Goal: Task Accomplishment & Management: Manage account settings

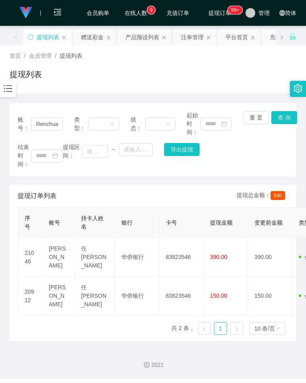
click at [240, 84] on div "提现列表" at bounding box center [153, 77] width 287 height 19
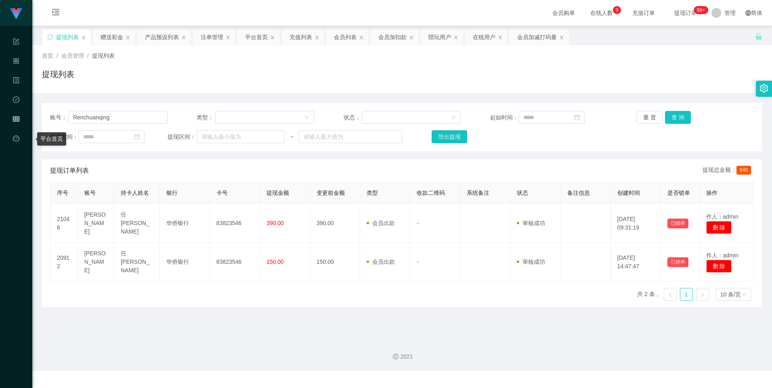
click at [20, 120] on div "会员管理" at bounding box center [16, 119] width 32 height 16
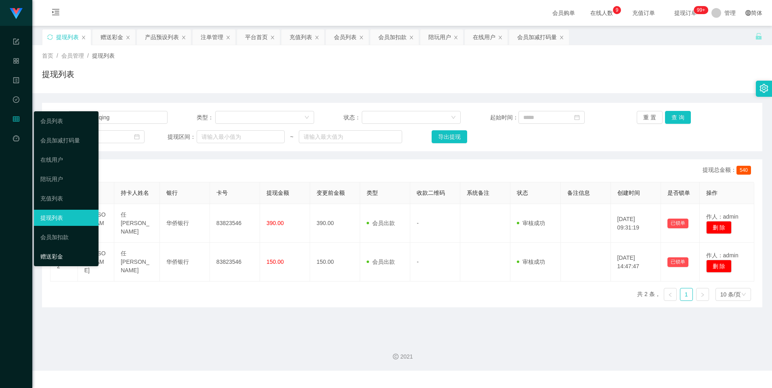
click at [63, 261] on link "赠送彩金" at bounding box center [66, 257] width 52 height 16
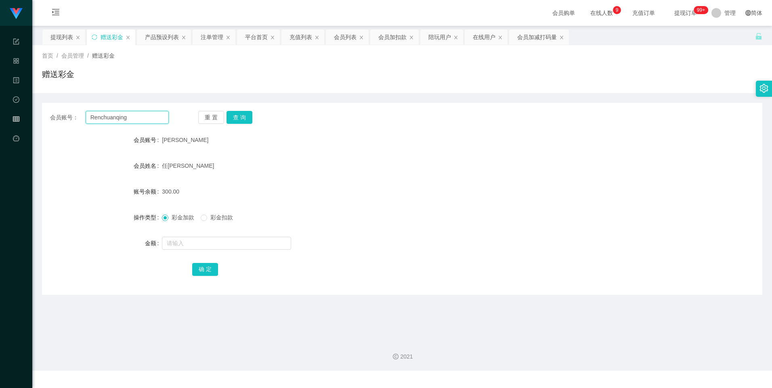
click at [129, 122] on input "Renchuanqing" at bounding box center [127, 117] width 83 height 13
paste input "Andrew9968"
type input "Andrew9968"
click at [235, 114] on button "查 询" at bounding box center [239, 117] width 26 height 13
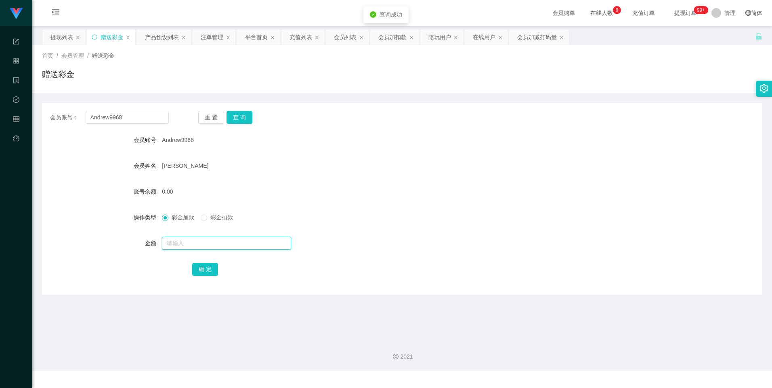
click at [188, 238] on input "text" at bounding box center [226, 243] width 129 height 13
type input "500"
click at [203, 274] on button "确 定" at bounding box center [205, 269] width 26 height 13
click at [15, 117] on icon "图标： table" at bounding box center [16, 119] width 6 height 5
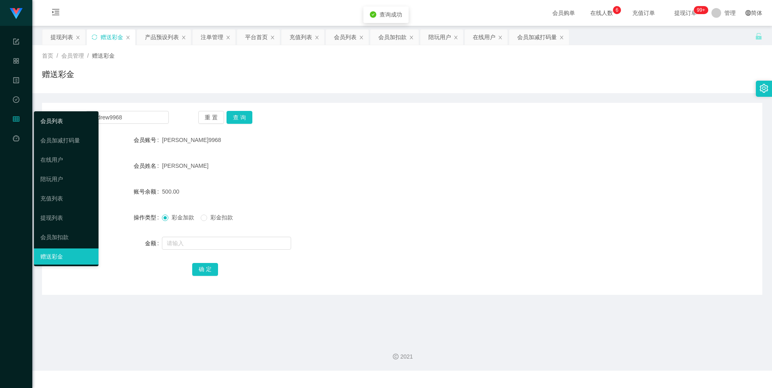
click at [63, 124] on link "会员列表" at bounding box center [66, 121] width 52 height 16
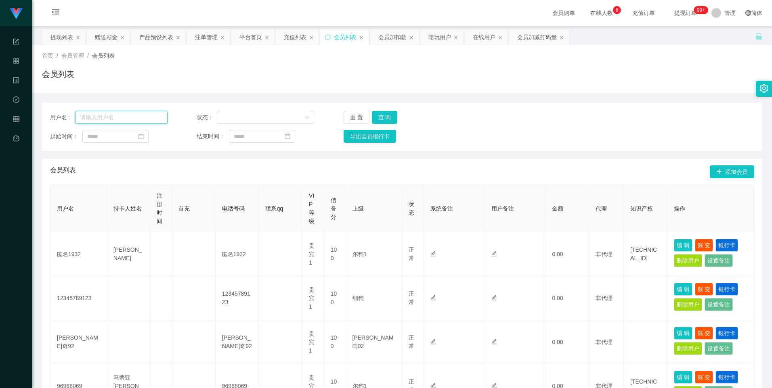
click at [123, 119] on input "text" at bounding box center [121, 117] width 92 height 13
paste input "Andrew9968"
type input "Andrew9968"
click at [306, 119] on button "查 询" at bounding box center [385, 117] width 26 height 13
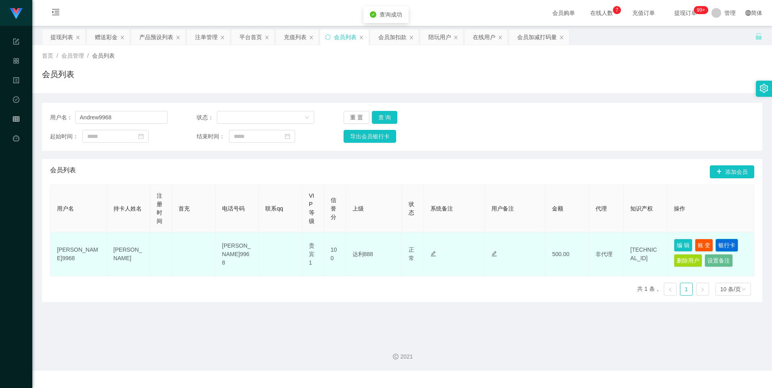
click at [306, 245] on button "银行卡" at bounding box center [726, 245] width 23 height 13
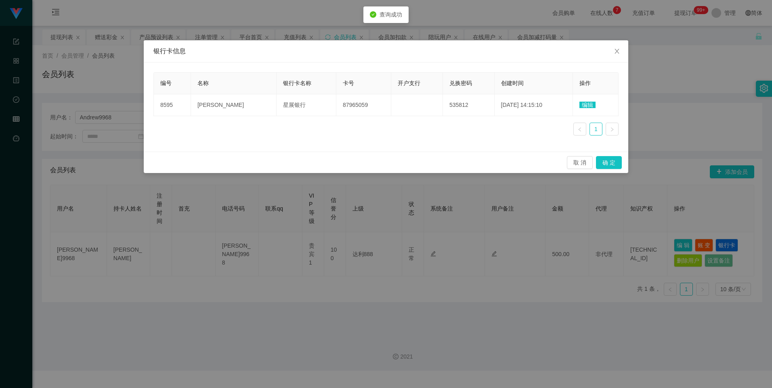
click at [306, 230] on div "银行卡信息 编号 名称 银行卡名称 卡号 开户支行 兑换密码 创建时间 操作 8595 [PERSON_NAME]华 星展银行 87965059 535812…" at bounding box center [386, 194] width 772 height 388
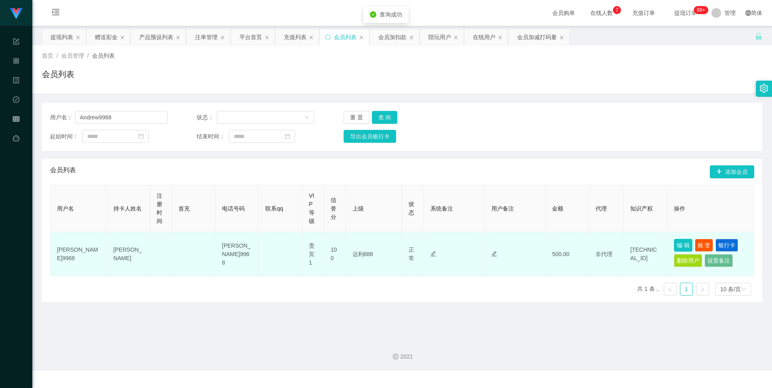
click at [306, 241] on button "编 辑" at bounding box center [683, 245] width 19 height 13
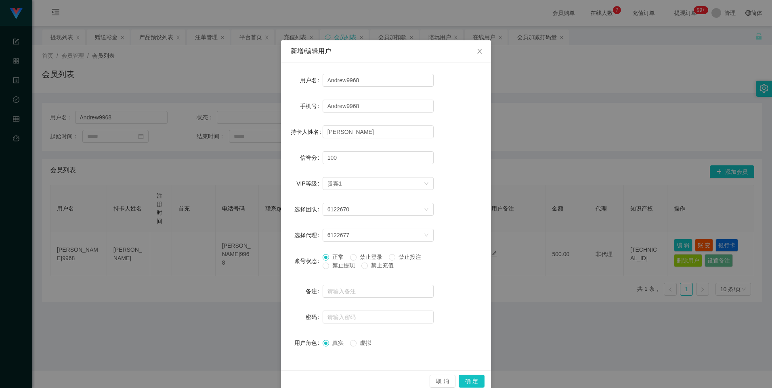
click at [306, 265] on span "禁止提现" at bounding box center [343, 265] width 29 height 6
click at [306, 377] on button "确 定" at bounding box center [472, 381] width 26 height 13
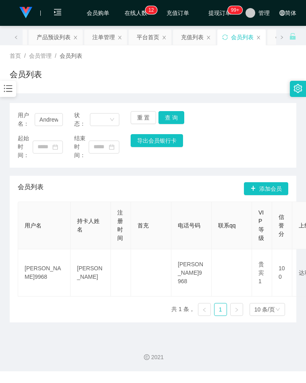
click at [237, 72] on div "会员列表" at bounding box center [153, 77] width 287 height 19
